Goal: Find specific fact: Find contact information

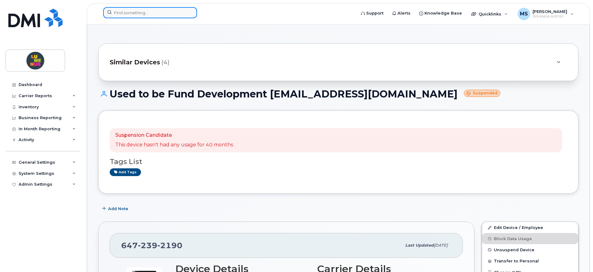
click at [161, 10] on input at bounding box center [150, 12] width 94 height 11
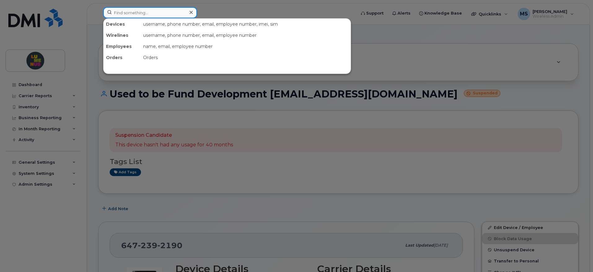
paste input "Aviv"
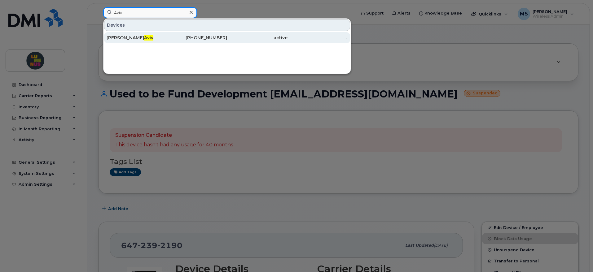
type input "Aviv"
click at [144, 35] on span "Aviv" at bounding box center [148, 38] width 9 height 6
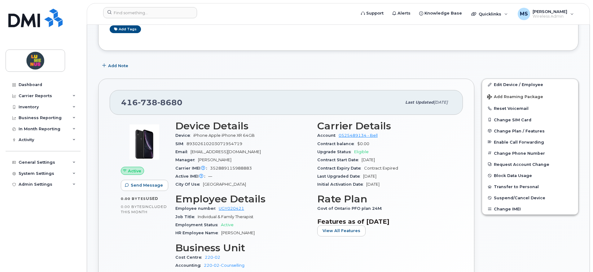
scroll to position [39, 0]
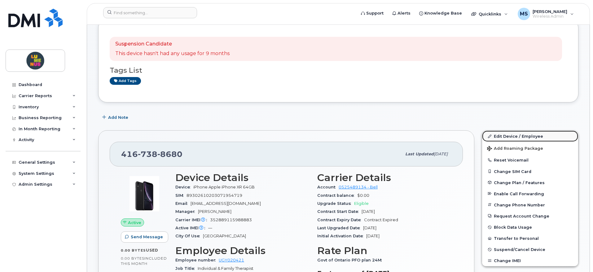
click at [515, 135] on link "Edit Device / Employee" at bounding box center [530, 136] width 96 height 11
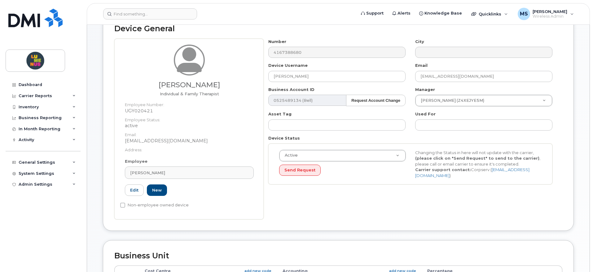
scroll to position [39, 0]
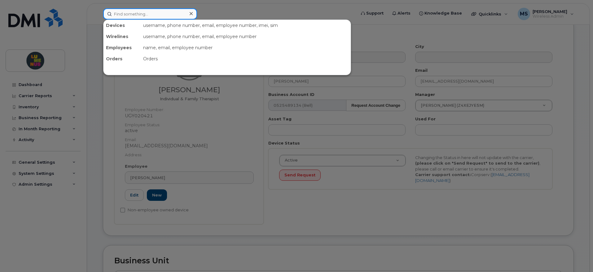
click at [164, 12] on input at bounding box center [150, 13] width 94 height 11
paste input "Meamar"
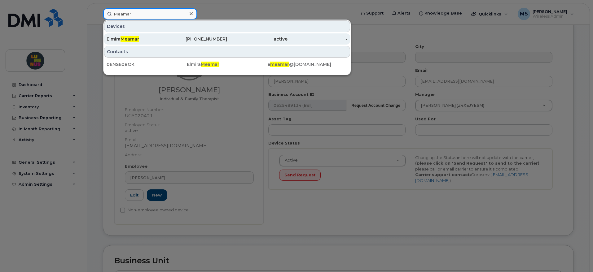
type input "Meamar"
click at [134, 39] on span "Meamar" at bounding box center [129, 39] width 19 height 6
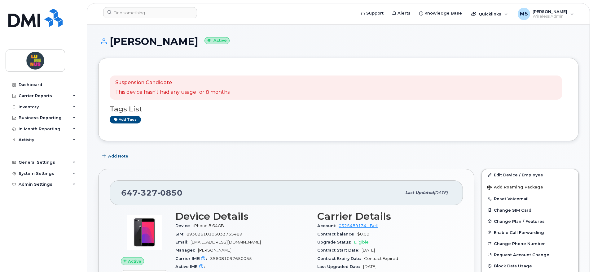
drag, startPoint x: 187, startPoint y: 41, endPoint x: 149, endPoint y: 43, distance: 38.1
click at [149, 43] on h1 "[PERSON_NAME] Active" at bounding box center [338, 41] width 480 height 11
copy h1 "Meamar"
drag, startPoint x: 195, startPoint y: 192, endPoint x: 118, endPoint y: 185, distance: 77.0
click at [118, 185] on div "[PHONE_NUMBER] Last updated [DATE]" at bounding box center [286, 192] width 353 height 25
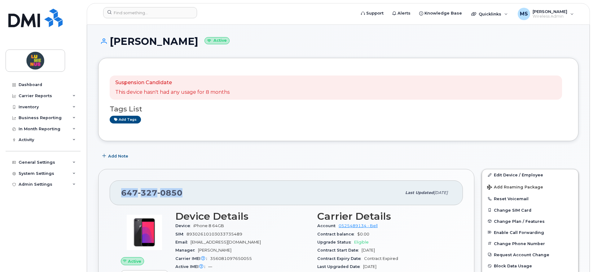
copy span "[PHONE_NUMBER]"
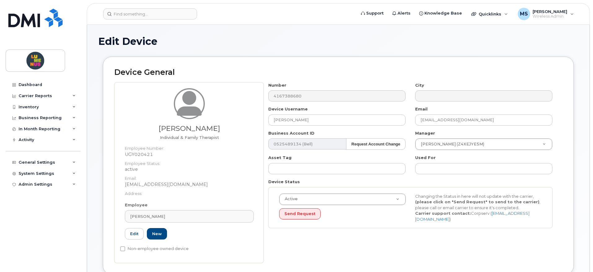
click at [267, 95] on div "Number 4167388680" at bounding box center [336, 92] width 147 height 20
